Goal: Find specific page/section: Find specific page/section

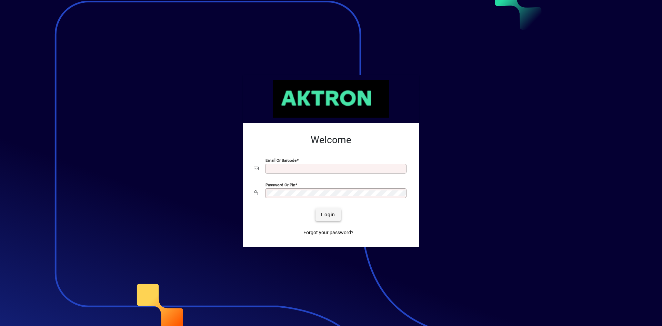
type input "**********"
click at [337, 216] on span "submit" at bounding box center [328, 214] width 25 height 17
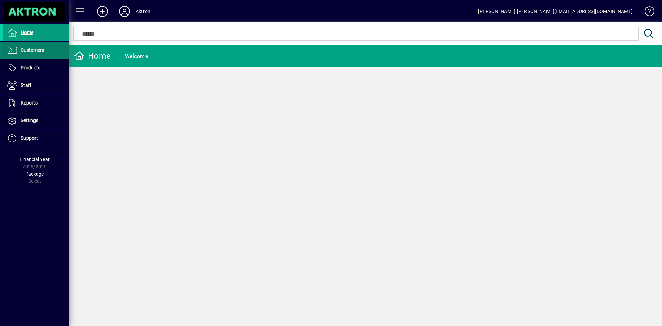
click at [46, 51] on span at bounding box center [36, 50] width 66 height 17
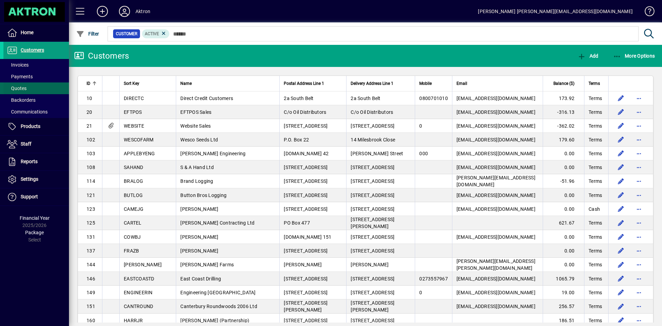
click at [45, 86] on span at bounding box center [36, 88] width 66 height 17
